Goal: Task Accomplishment & Management: Manage account settings

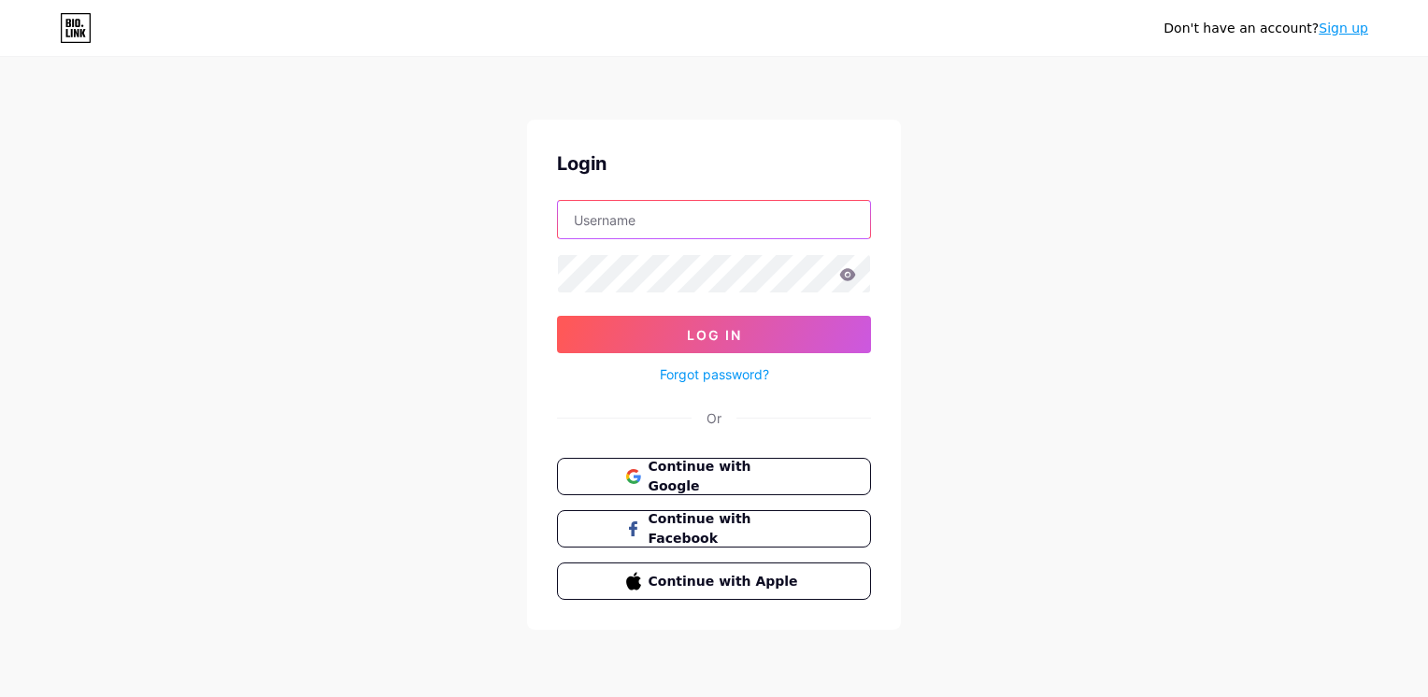
type input "[EMAIL_ADDRESS][DOMAIN_NAME]"
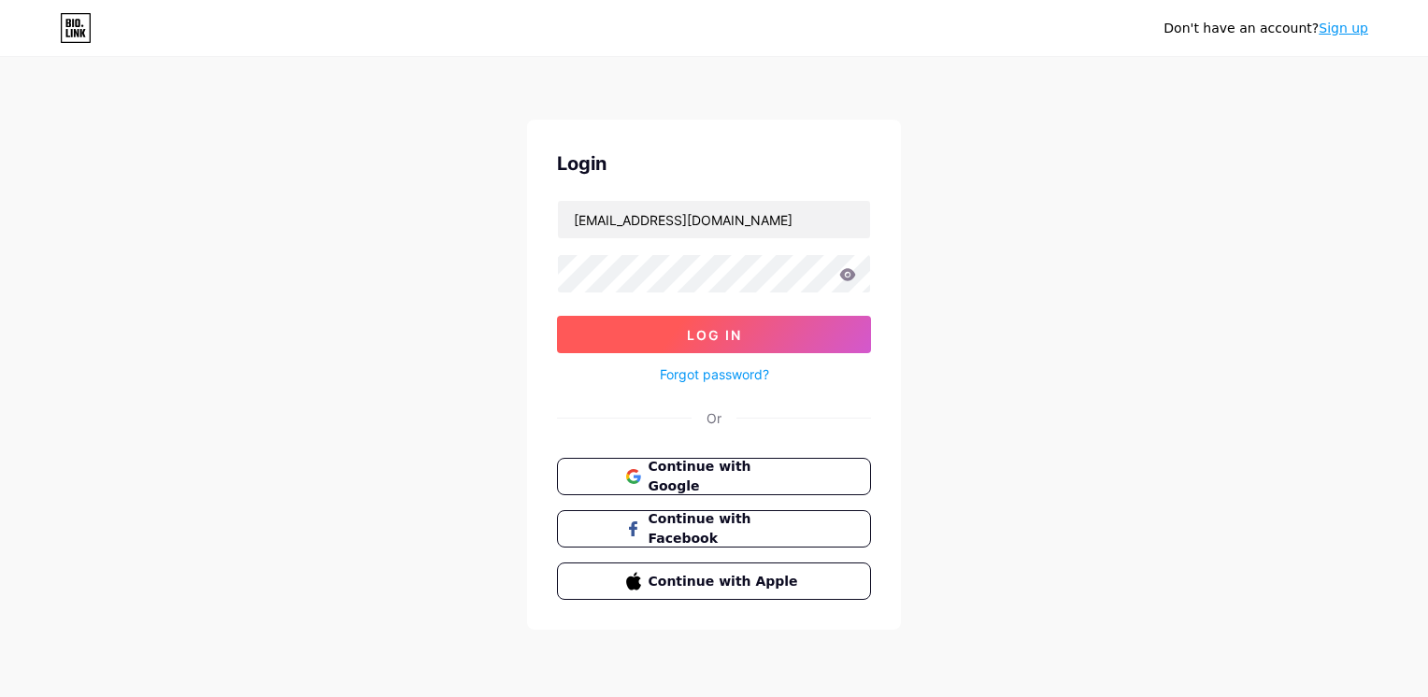
click at [712, 331] on span "Log In" at bounding box center [714, 335] width 55 height 16
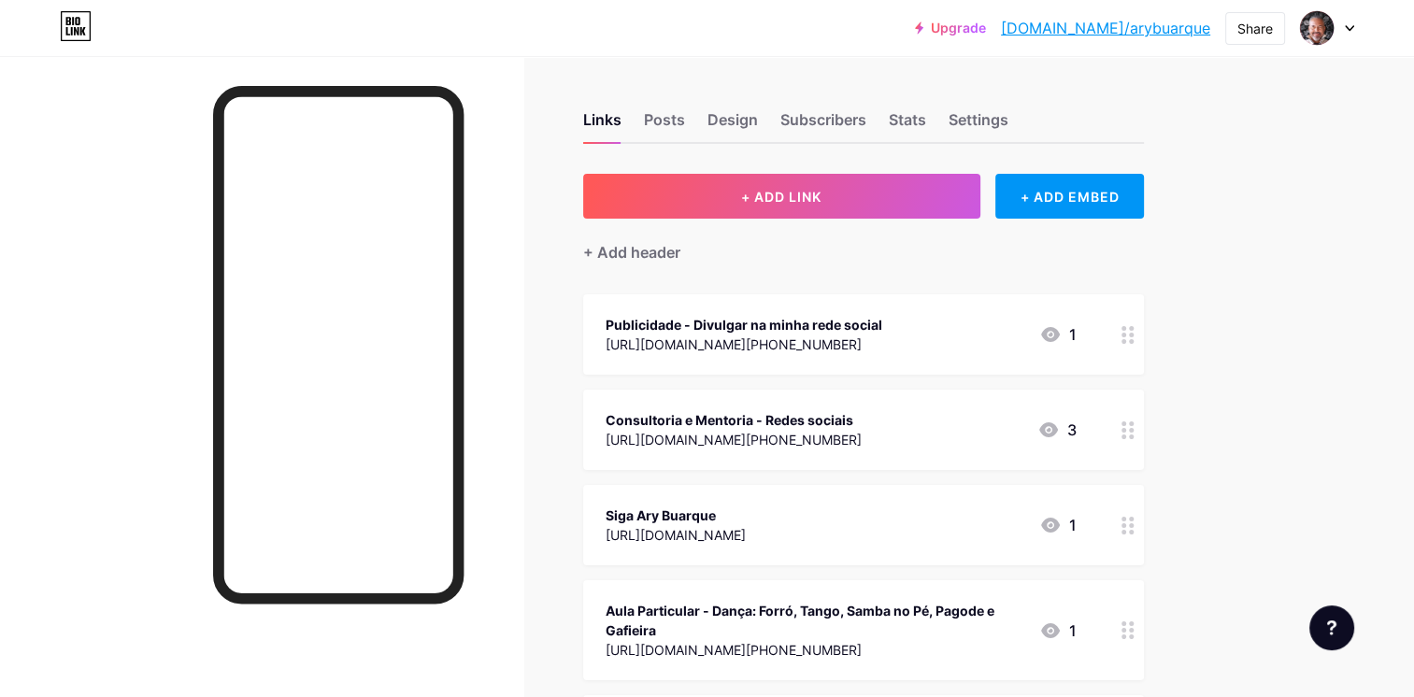
scroll to position [187, 0]
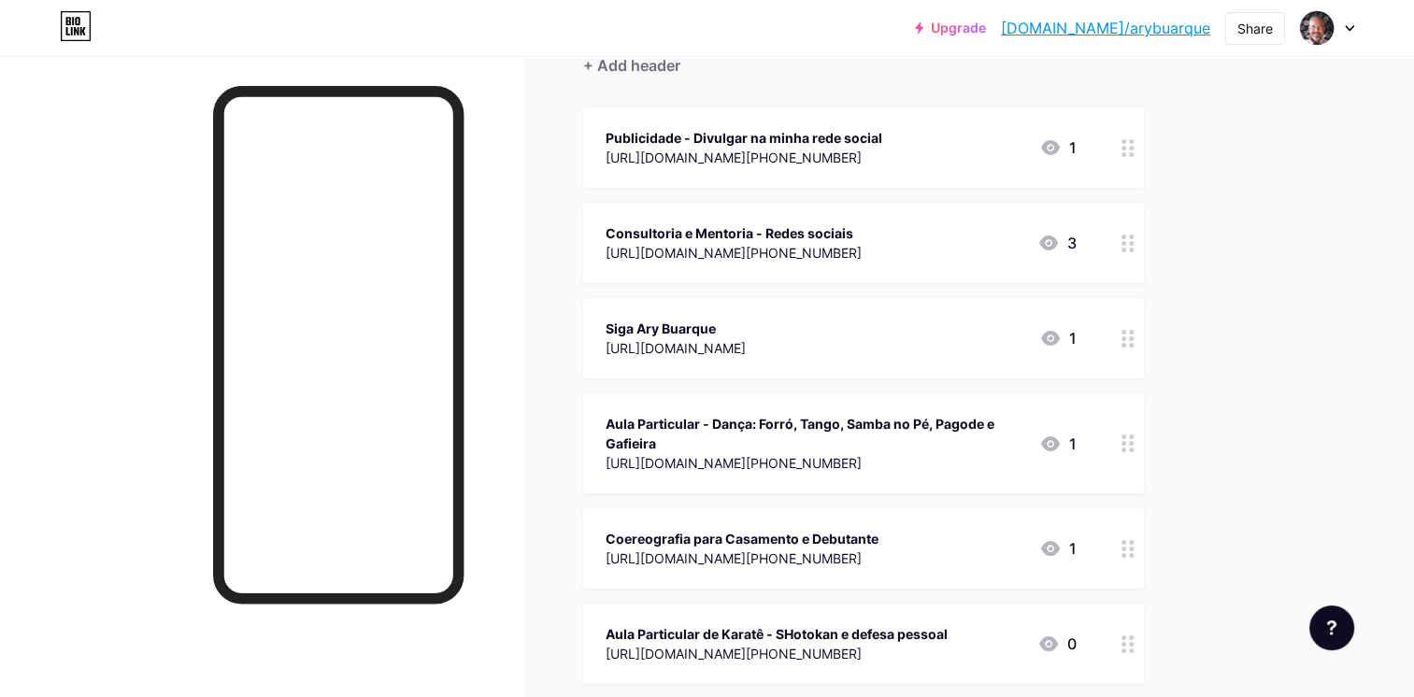
click at [817, 432] on div "Aula Particular - Dança: Forró, Tango, Samba no Pé, Pagode e Gafieira" at bounding box center [815, 433] width 419 height 39
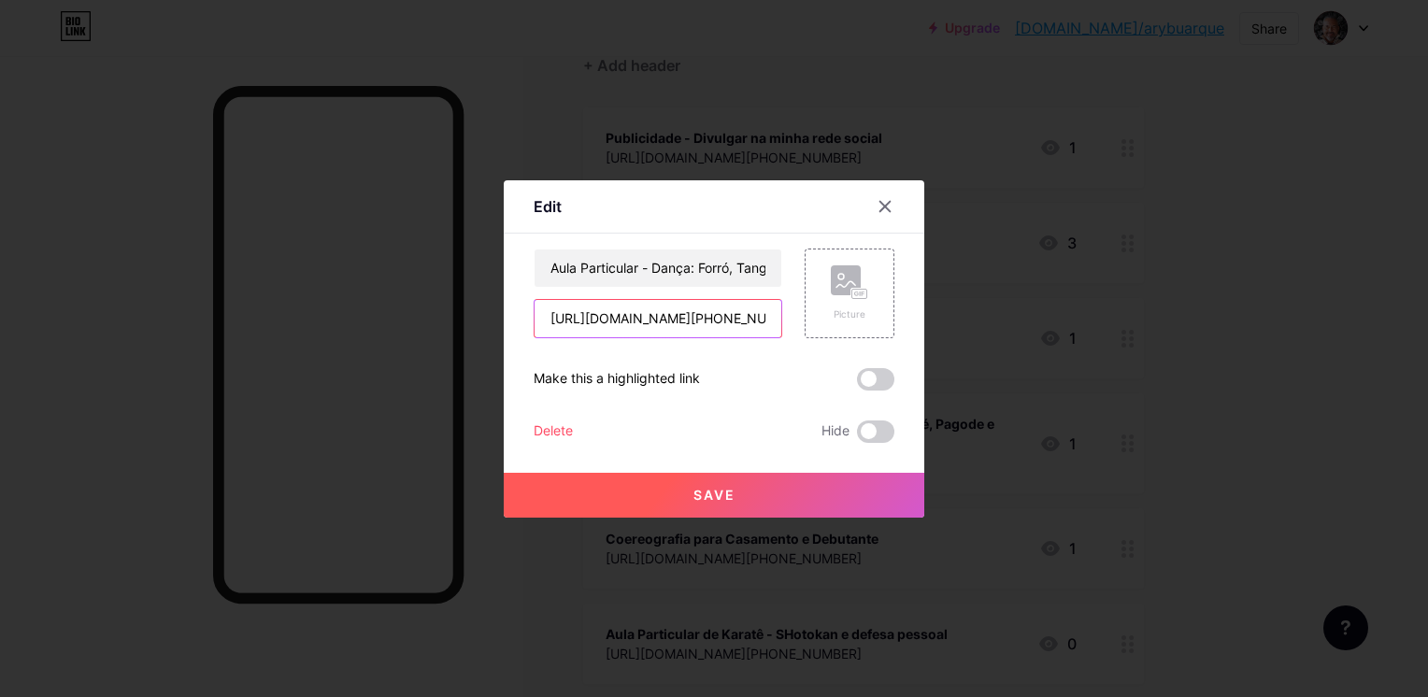
click at [681, 321] on input "[URL][DOMAIN_NAME][PHONE_NUMBER]" at bounding box center [658, 318] width 247 height 37
click at [893, 207] on div at bounding box center [885, 207] width 34 height 34
